Goal: Information Seeking & Learning: Learn about a topic

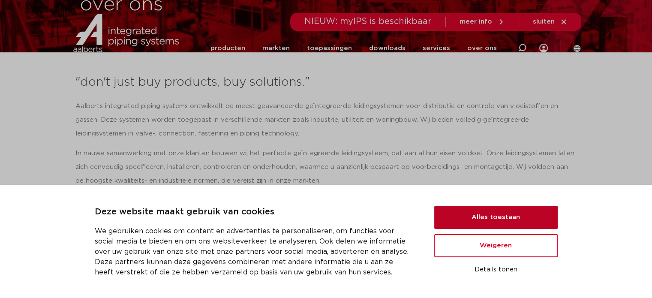
scroll to position [86, 0]
click at [490, 223] on button "Alles toestaan" at bounding box center [497, 217] width 124 height 23
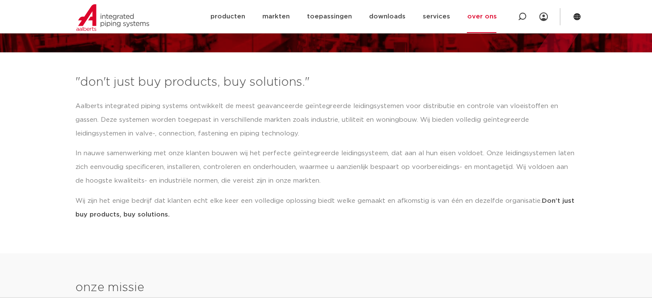
scroll to position [129, 0]
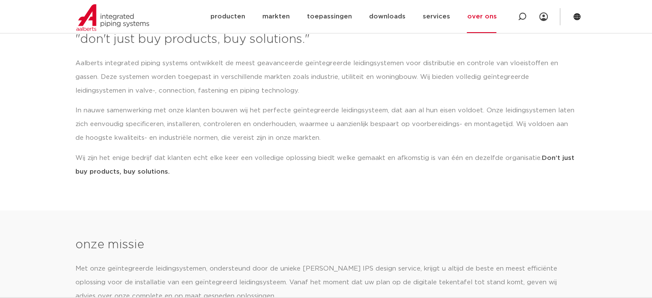
click at [239, 145] on div "Aalberts integrated piping systems ontwikkelt de meest geavanceerde geïntegreer…" at bounding box center [326, 118] width 502 height 122
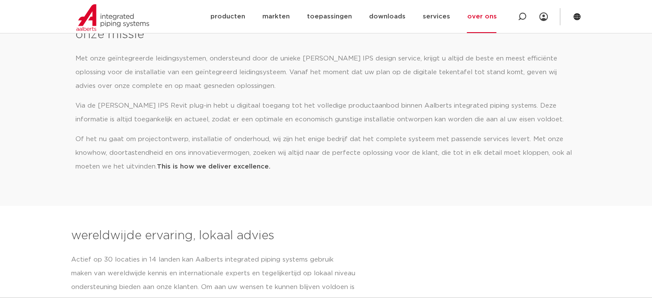
scroll to position [343, 0]
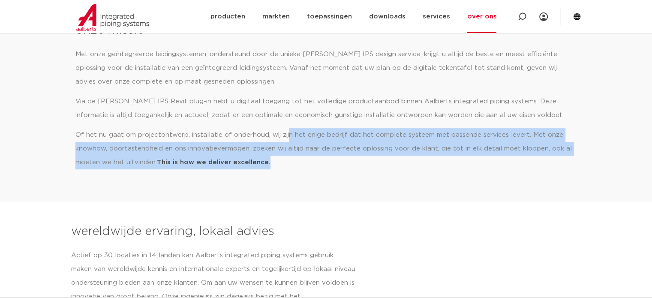
drag, startPoint x: 286, startPoint y: 132, endPoint x: 555, endPoint y: 159, distance: 270.7
click at [555, 159] on p "Of het nu gaat om projectontwerp, installatie of onderhoud, wij zijn het enige …" at bounding box center [326, 148] width 502 height 41
click at [356, 198] on section "onze missie Met onze geïntegreerde leidingsystemen, ondersteund door de unieke …" at bounding box center [326, 98] width 652 height 205
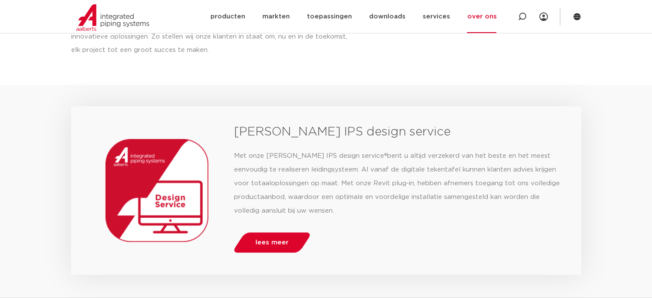
scroll to position [643, 0]
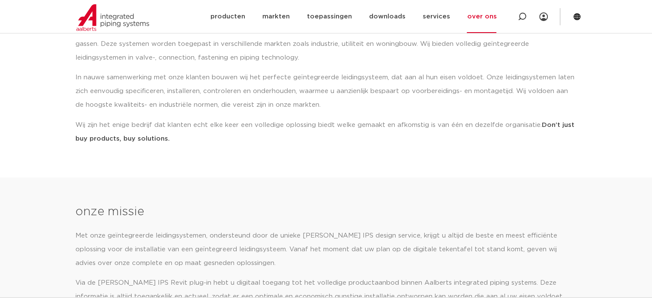
scroll to position [172, 0]
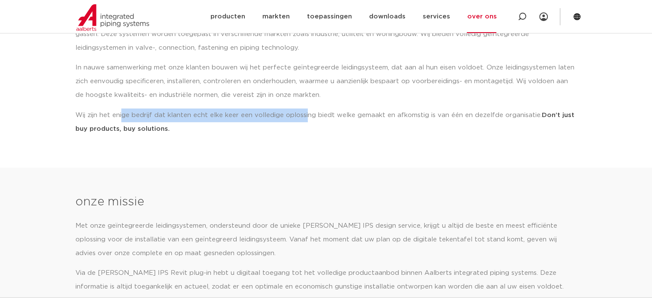
drag, startPoint x: 124, startPoint y: 115, endPoint x: 306, endPoint y: 115, distance: 182.3
click at [306, 115] on p "Wij zijn het enige bedrijf dat klanten echt elke keer een volledige oplossing b…" at bounding box center [326, 122] width 502 height 27
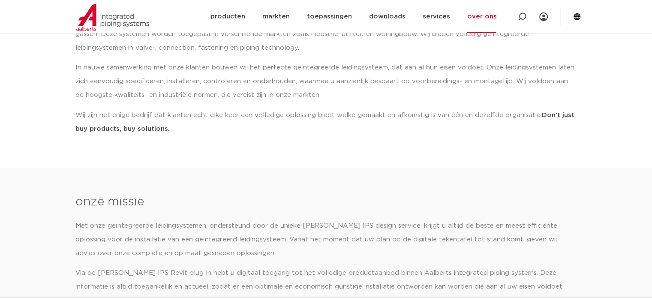
click at [312, 115] on p "Wij zijn het enige bedrijf dat klanten echt elke keer een volledige oplossing b…" at bounding box center [326, 122] width 502 height 27
